Goal: Task Accomplishment & Management: Use online tool/utility

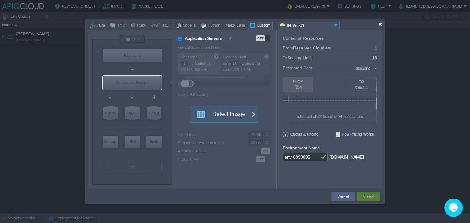
click at [381, 25] on div at bounding box center [380, 24] width 5 height 5
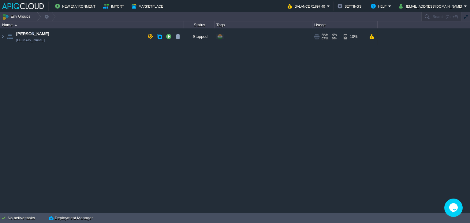
click at [76, 37] on td "Anand [DOMAIN_NAME]" at bounding box center [91, 36] width 183 height 17
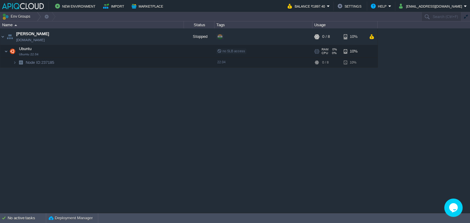
click at [51, 51] on td "Ubuntu Ubuntu 22.04" at bounding box center [91, 51] width 183 height 13
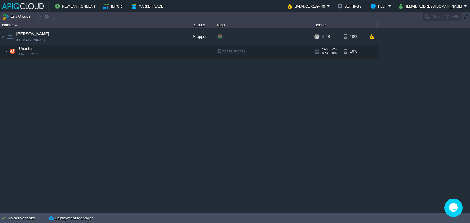
click at [124, 52] on td "Ubuntu Ubuntu 22.04" at bounding box center [91, 51] width 183 height 13
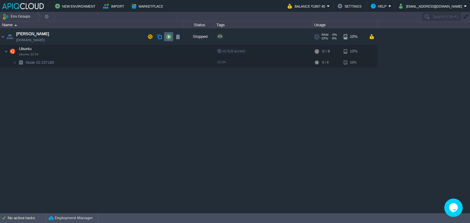
click at [171, 36] on td at bounding box center [168, 36] width 9 height 9
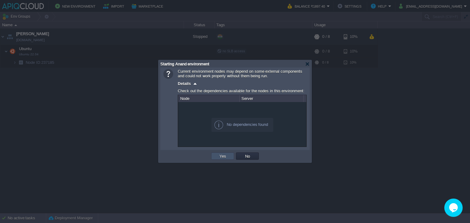
click at [222, 157] on button "Yes" at bounding box center [222, 156] width 10 height 6
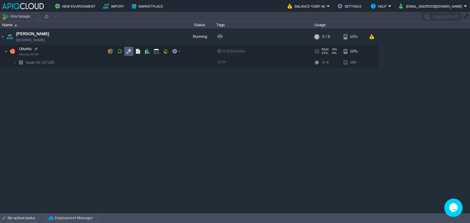
click at [129, 50] on button "button" at bounding box center [129, 52] width 6 height 6
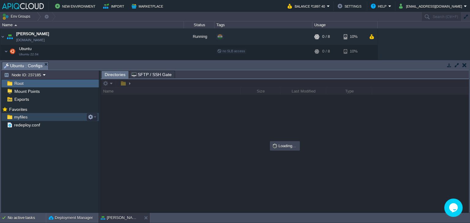
click at [18, 115] on span "myfiles" at bounding box center [21, 117] width 16 height 6
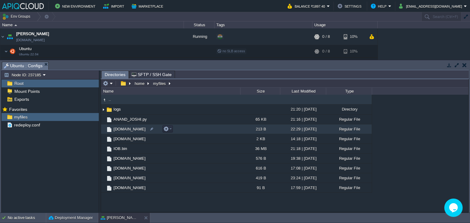
click at [133, 129] on span "[DOMAIN_NAME]" at bounding box center [129, 129] width 34 height 5
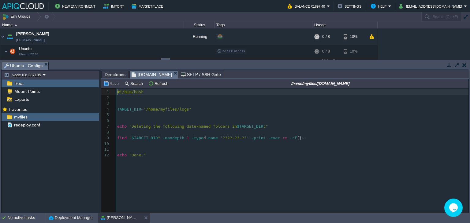
scroll to position [2, 0]
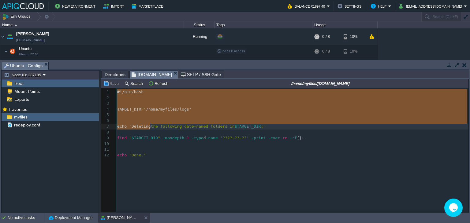
type textarea "#!/bin/bash TARGET_DIR="/home/myfiles/logs" echo "Deleting the following date-n…"
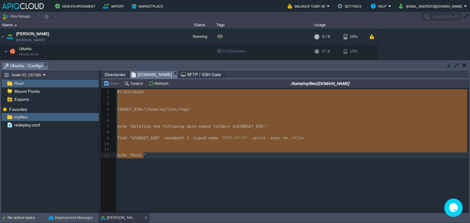
drag, startPoint x: 116, startPoint y: 94, endPoint x: 181, endPoint y: 160, distance: 93.0
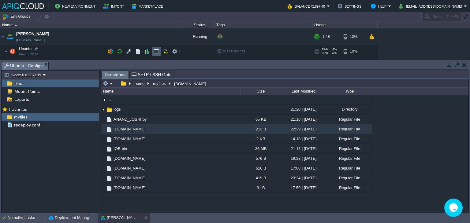
click at [157, 50] on button "button" at bounding box center [156, 52] width 6 height 6
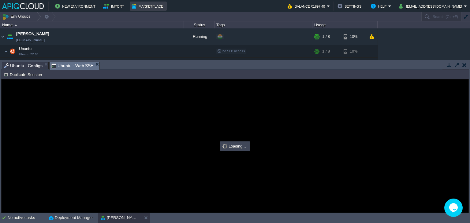
scroll to position [0, 0]
type input "#000000"
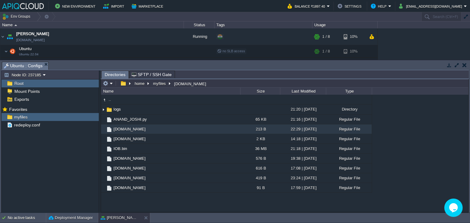
click at [22, 82] on span "Root" at bounding box center [18, 84] width 11 height 6
click at [20, 91] on span "Mount Points" at bounding box center [27, 92] width 28 height 6
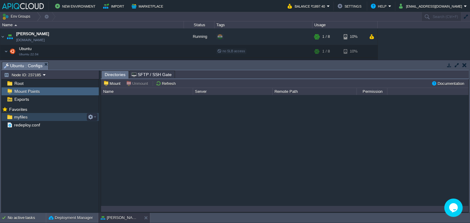
click at [19, 116] on span "myfiles" at bounding box center [21, 117] width 16 height 6
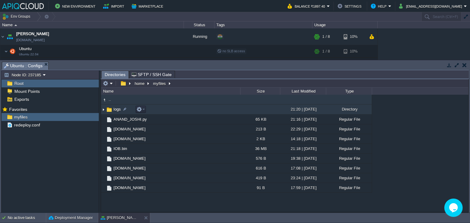
click at [103, 108] on img at bounding box center [103, 109] width 5 height 9
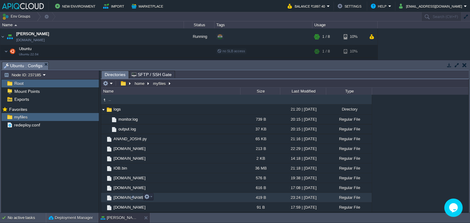
click at [120, 197] on span "[DOMAIN_NAME]" at bounding box center [129, 197] width 34 height 5
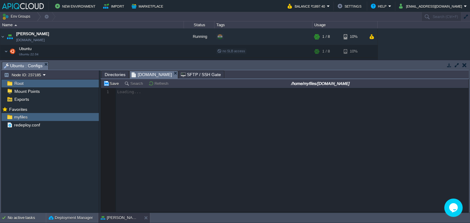
click at [117, 77] on span "Directories" at bounding box center [115, 74] width 21 height 7
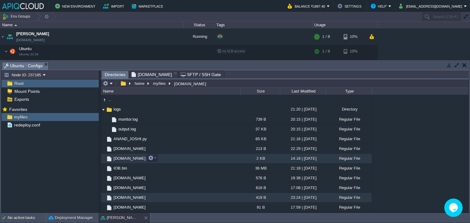
click at [121, 158] on span "[DOMAIN_NAME]" at bounding box center [129, 158] width 34 height 5
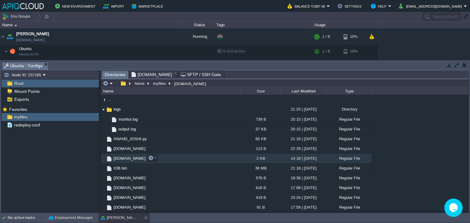
click at [121, 158] on span "[DOMAIN_NAME]" at bounding box center [129, 158] width 34 height 5
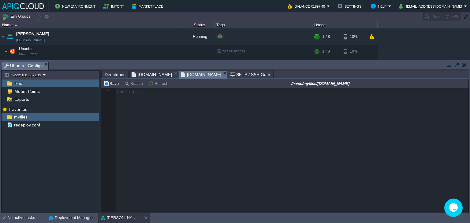
click at [116, 73] on span "Directories" at bounding box center [115, 74] width 21 height 7
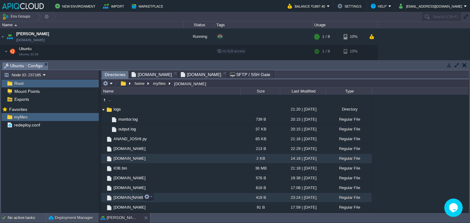
click at [116, 198] on span "[DOMAIN_NAME]" at bounding box center [129, 197] width 34 height 5
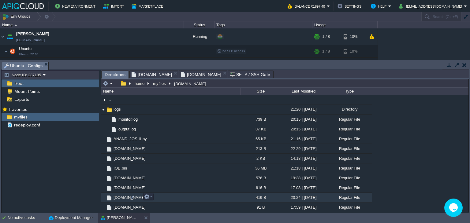
click at [116, 198] on span "[DOMAIN_NAME]" at bounding box center [129, 197] width 34 height 5
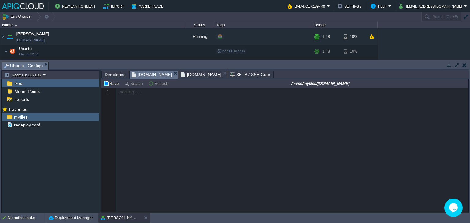
click at [113, 72] on span "Directories" at bounding box center [115, 74] width 21 height 7
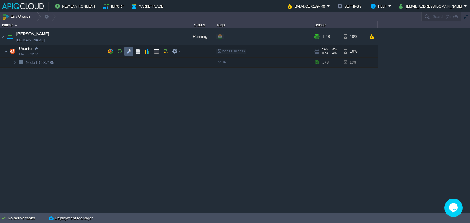
click at [127, 50] on button "button" at bounding box center [129, 52] width 6 height 6
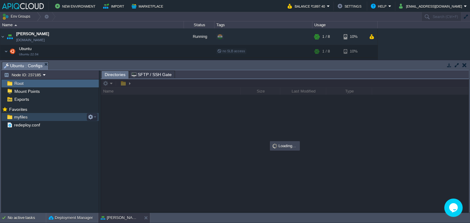
click at [21, 116] on span "myfiles" at bounding box center [21, 117] width 16 height 6
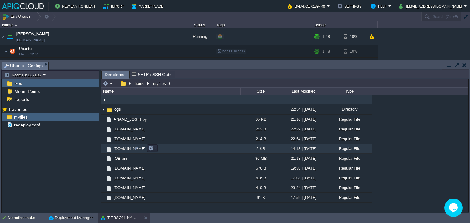
click at [119, 149] on span "[DOMAIN_NAME]" at bounding box center [129, 148] width 34 height 5
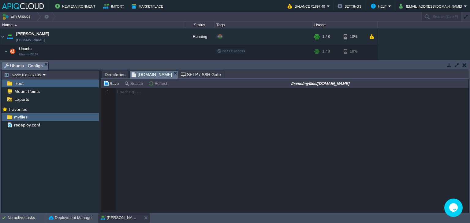
click at [113, 76] on span "Directories" at bounding box center [115, 74] width 21 height 7
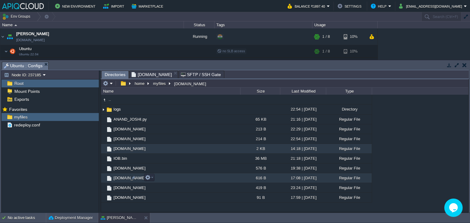
click at [118, 179] on span "[DOMAIN_NAME]" at bounding box center [129, 177] width 34 height 5
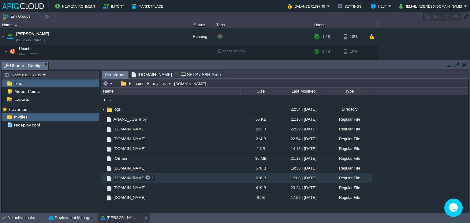
click at [118, 179] on span "[DOMAIN_NAME]" at bounding box center [129, 177] width 34 height 5
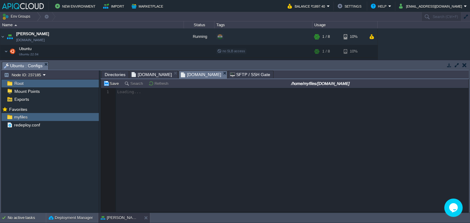
click at [115, 75] on span "Directories" at bounding box center [115, 74] width 21 height 7
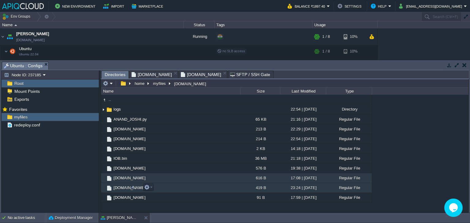
click at [120, 187] on span "[DOMAIN_NAME]" at bounding box center [129, 187] width 34 height 5
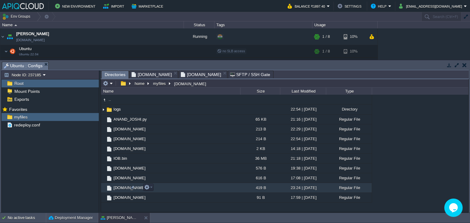
click at [120, 187] on span "[DOMAIN_NAME]" at bounding box center [129, 187] width 34 height 5
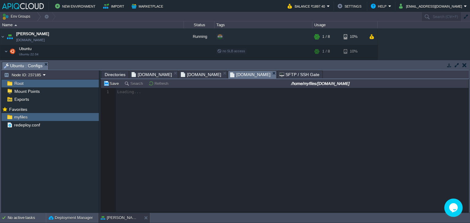
click at [115, 76] on span "Directories" at bounding box center [115, 74] width 21 height 7
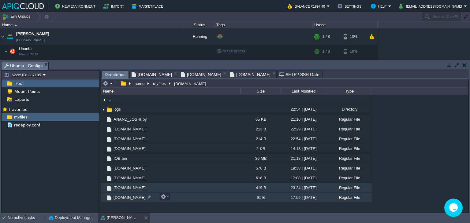
click at [120, 197] on span "[DOMAIN_NAME]" at bounding box center [129, 197] width 34 height 5
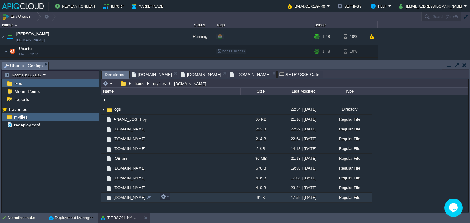
click at [120, 197] on span "[DOMAIN_NAME]" at bounding box center [129, 197] width 34 height 5
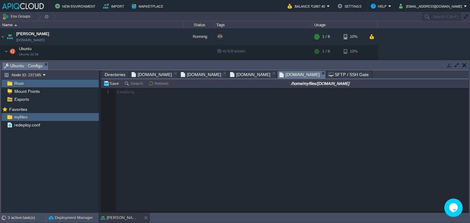
click at [145, 76] on span "[DOMAIN_NAME]" at bounding box center [151, 74] width 40 height 7
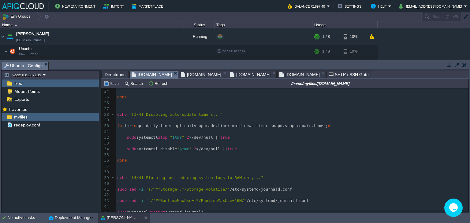
scroll to position [131, 0]
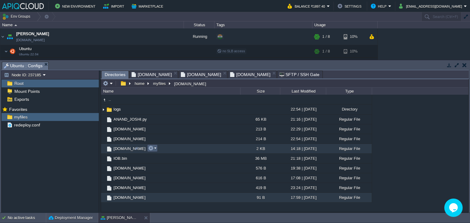
click at [155, 149] on em at bounding box center [152, 149] width 8 height 6
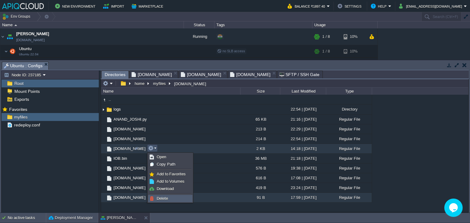
click at [165, 198] on span "Delete" at bounding box center [162, 198] width 11 height 5
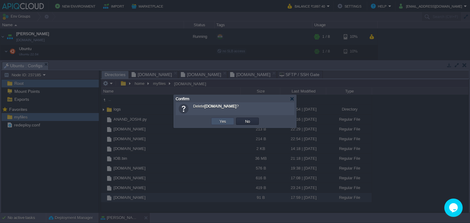
click at [223, 121] on button "Yes" at bounding box center [222, 122] width 10 height 6
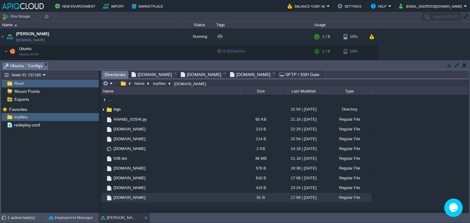
click at [147, 74] on span "[DOMAIN_NAME]" at bounding box center [151, 74] width 40 height 7
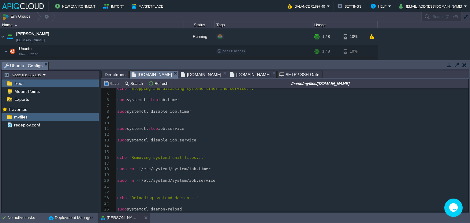
scroll to position [0, 0]
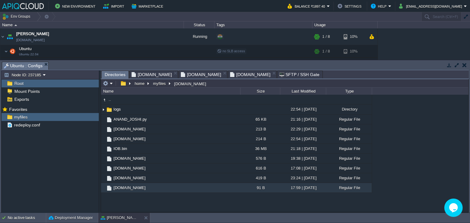
click at [110, 74] on span "Directories" at bounding box center [115, 75] width 21 height 8
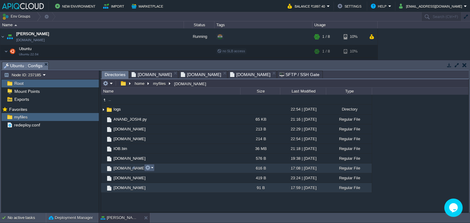
click at [151, 168] on em at bounding box center [149, 168] width 8 height 6
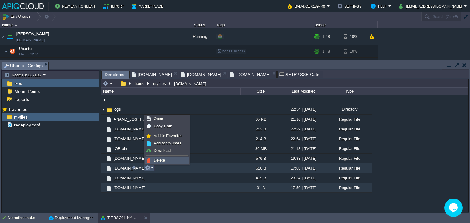
click at [161, 157] on link "Delete" at bounding box center [167, 160] width 44 height 7
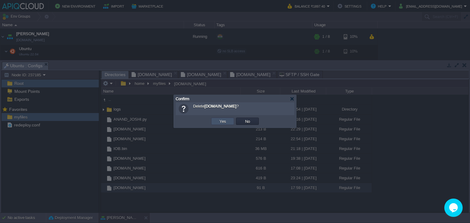
click at [222, 120] on button "Yes" at bounding box center [222, 122] width 10 height 6
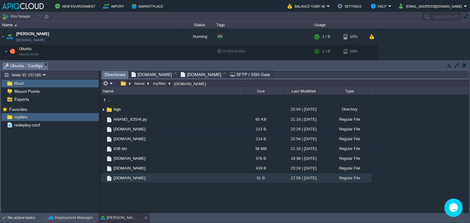
click at [136, 73] on span "[DOMAIN_NAME]" at bounding box center [151, 74] width 40 height 7
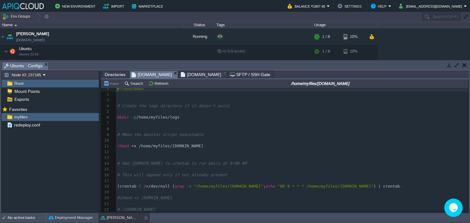
scroll to position [4, 0]
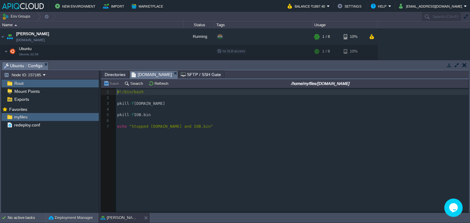
click at [147, 76] on span "[DOMAIN_NAME]" at bounding box center [151, 75] width 40 height 8
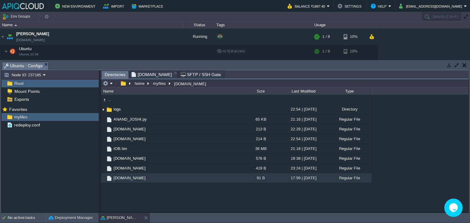
click at [114, 73] on span "Directories" at bounding box center [115, 75] width 21 height 8
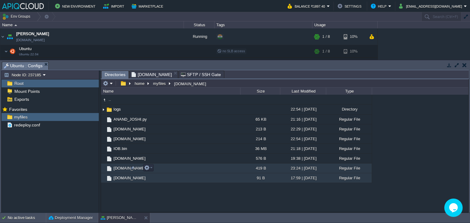
click at [119, 168] on span "[DOMAIN_NAME]" at bounding box center [129, 168] width 34 height 5
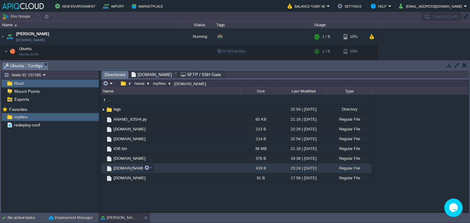
click at [119, 168] on span "[DOMAIN_NAME]" at bounding box center [129, 168] width 34 height 5
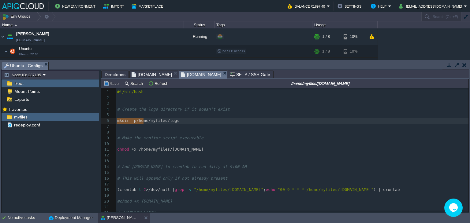
type textarea "mkdir -p /home/myfiles/logs"
drag, startPoint x: 117, startPoint y: 120, endPoint x: 150, endPoint y: 122, distance: 32.7
type textarea "chmod +x /home/myfiles/[DOMAIN_NAME]"
drag, startPoint x: 117, startPoint y: 152, endPoint x: 204, endPoint y: 149, distance: 86.9
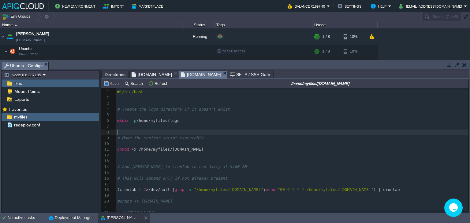
click at [242, 134] on pre "​" at bounding box center [292, 133] width 352 height 6
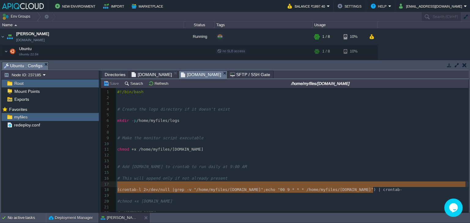
type textarea "(crontab -l 2>/dev/null | grep -v "/home/myfiles/[DOMAIN_NAME]"; echo "00 9 * *…"
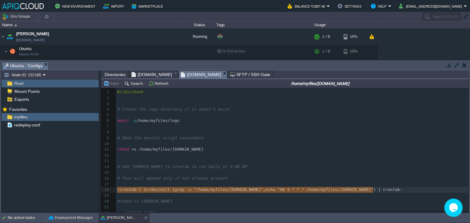
drag, startPoint x: 374, startPoint y: 191, endPoint x: 104, endPoint y: 188, distance: 270.2
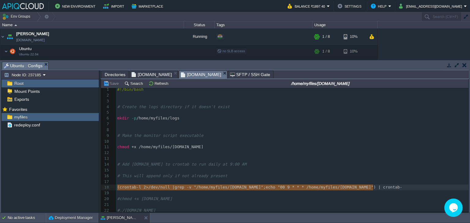
scroll to position [5, 0]
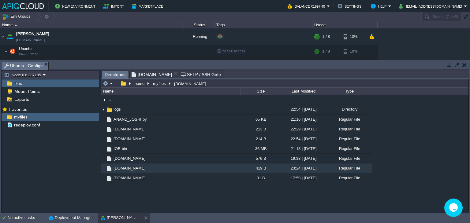
click at [160, 75] on span "[DOMAIN_NAME]" at bounding box center [151, 74] width 40 height 7
click at [166, 34] on button "button" at bounding box center [169, 37] width 6 height 6
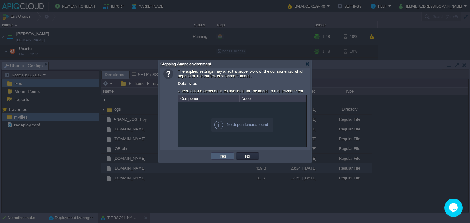
click at [223, 157] on button "Yes" at bounding box center [222, 156] width 10 height 6
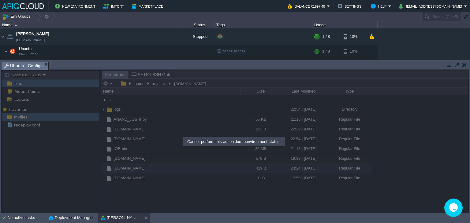
click at [284, 192] on div at bounding box center [234, 141] width 467 height 142
click at [465, 64] on button "button" at bounding box center [464, 65] width 4 height 6
